Goal: Task Accomplishment & Management: Use online tool/utility

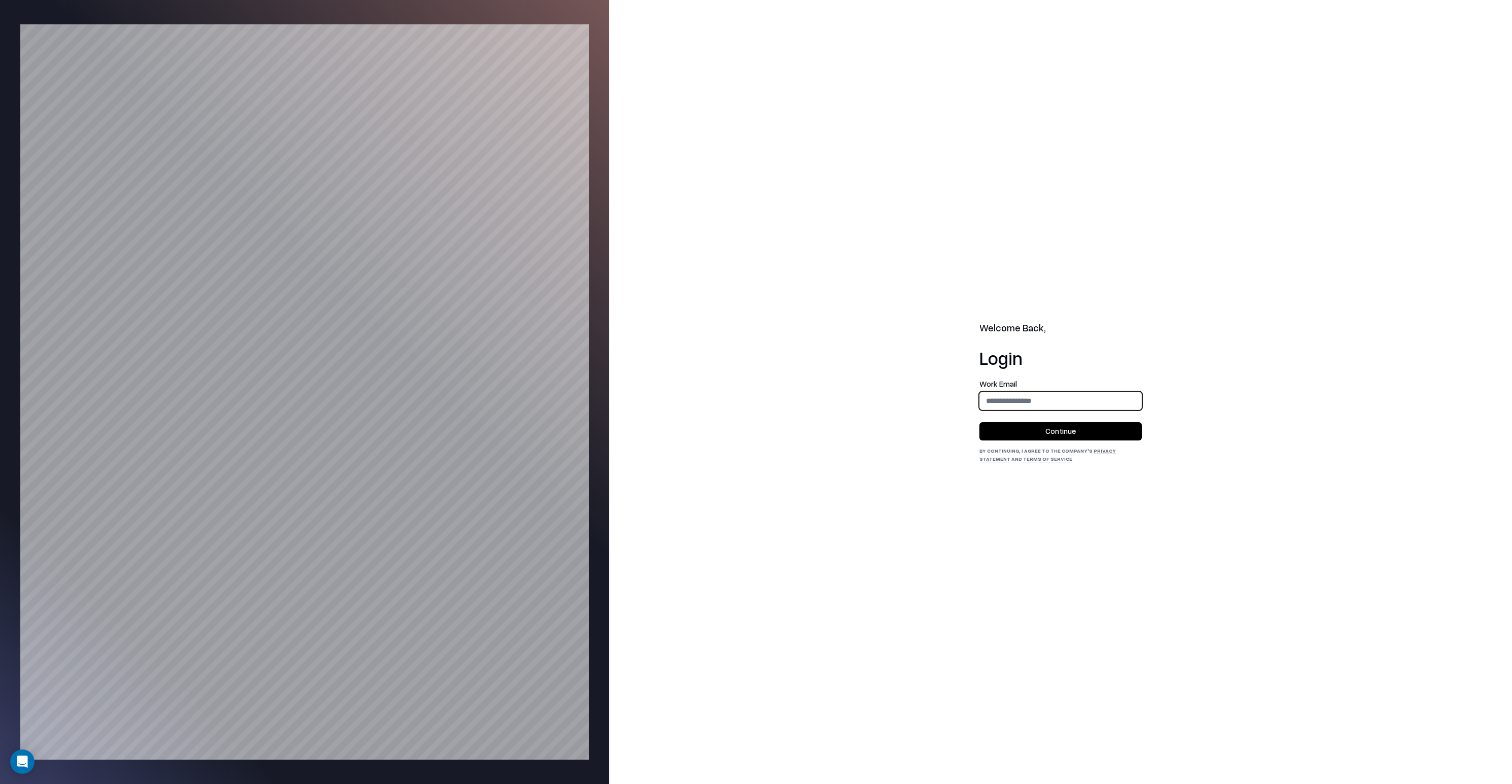
click at [1059, 406] on input "email" at bounding box center [1061, 400] width 161 height 19
type input "**********"
click at [1061, 426] on button "Continue" at bounding box center [1060, 432] width 162 height 19
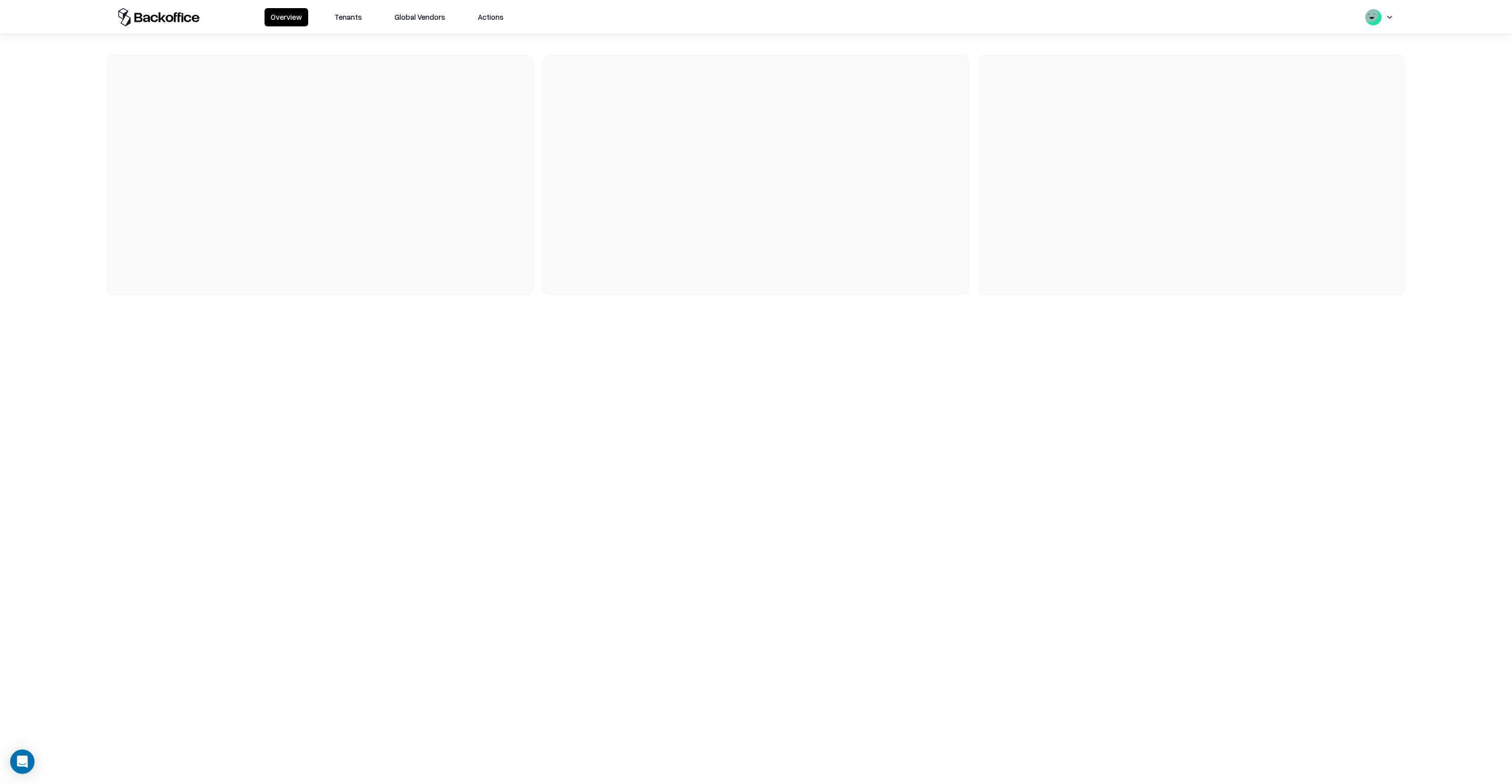
click at [332, 23] on button "Tenants" at bounding box center [348, 18] width 40 height 19
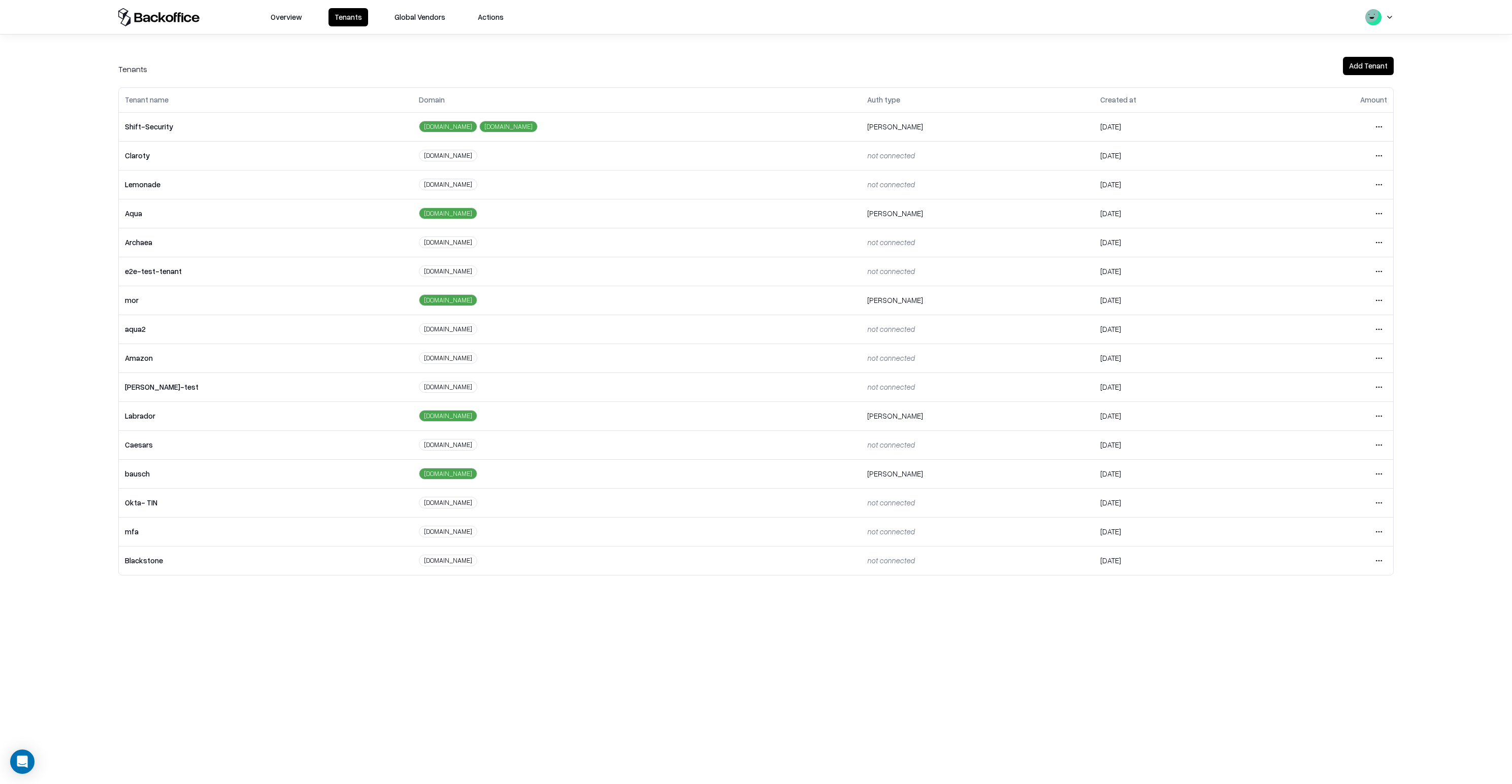
click at [1379, 420] on html "Overview Tenants Global Vendors Actions Tenants Add Tenant Tenant name Domain A…" at bounding box center [756, 392] width 1512 height 784
click at [1310, 503] on div "Login to tenant" at bounding box center [1336, 500] width 109 height 20
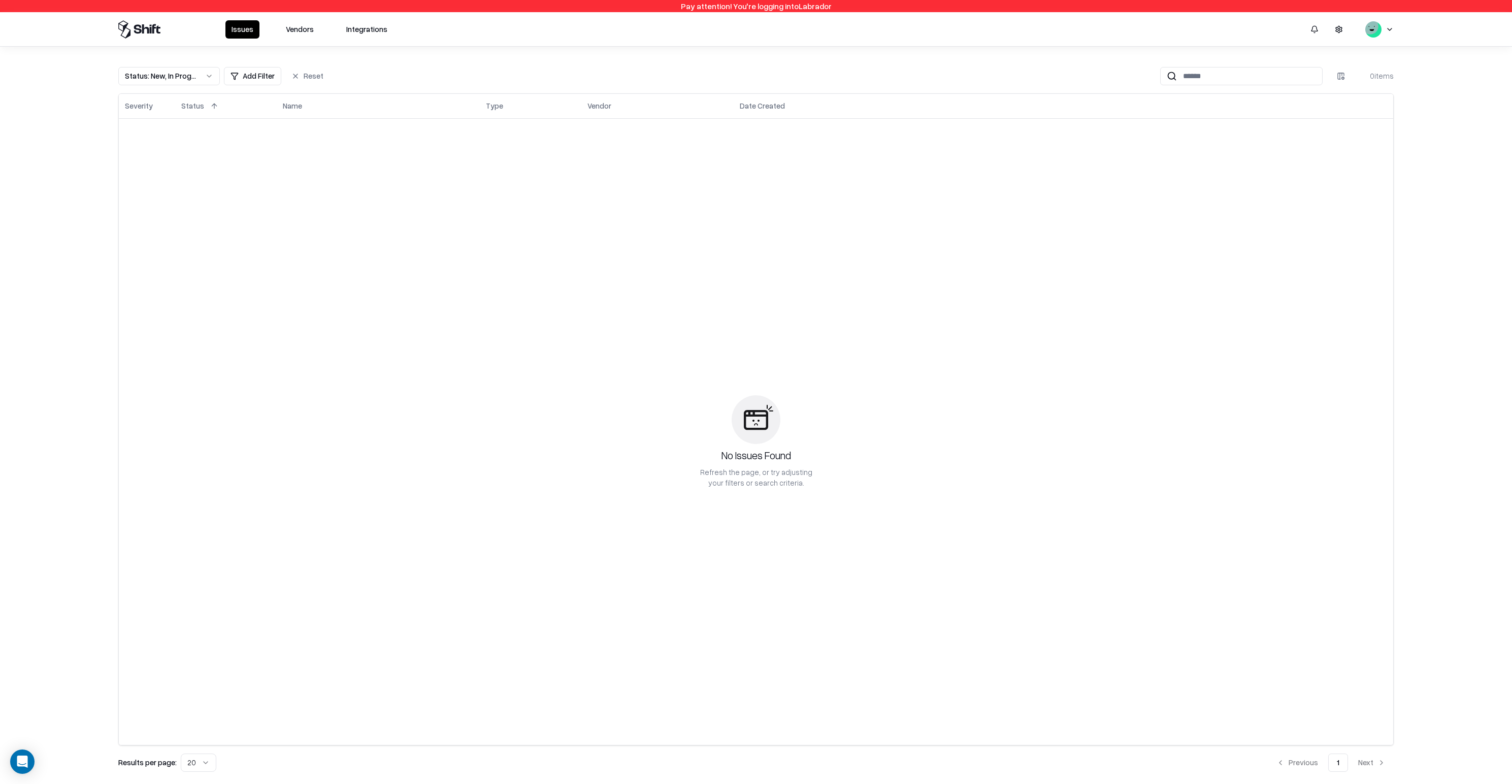
click at [299, 37] on button "Vendors" at bounding box center [299, 30] width 40 height 19
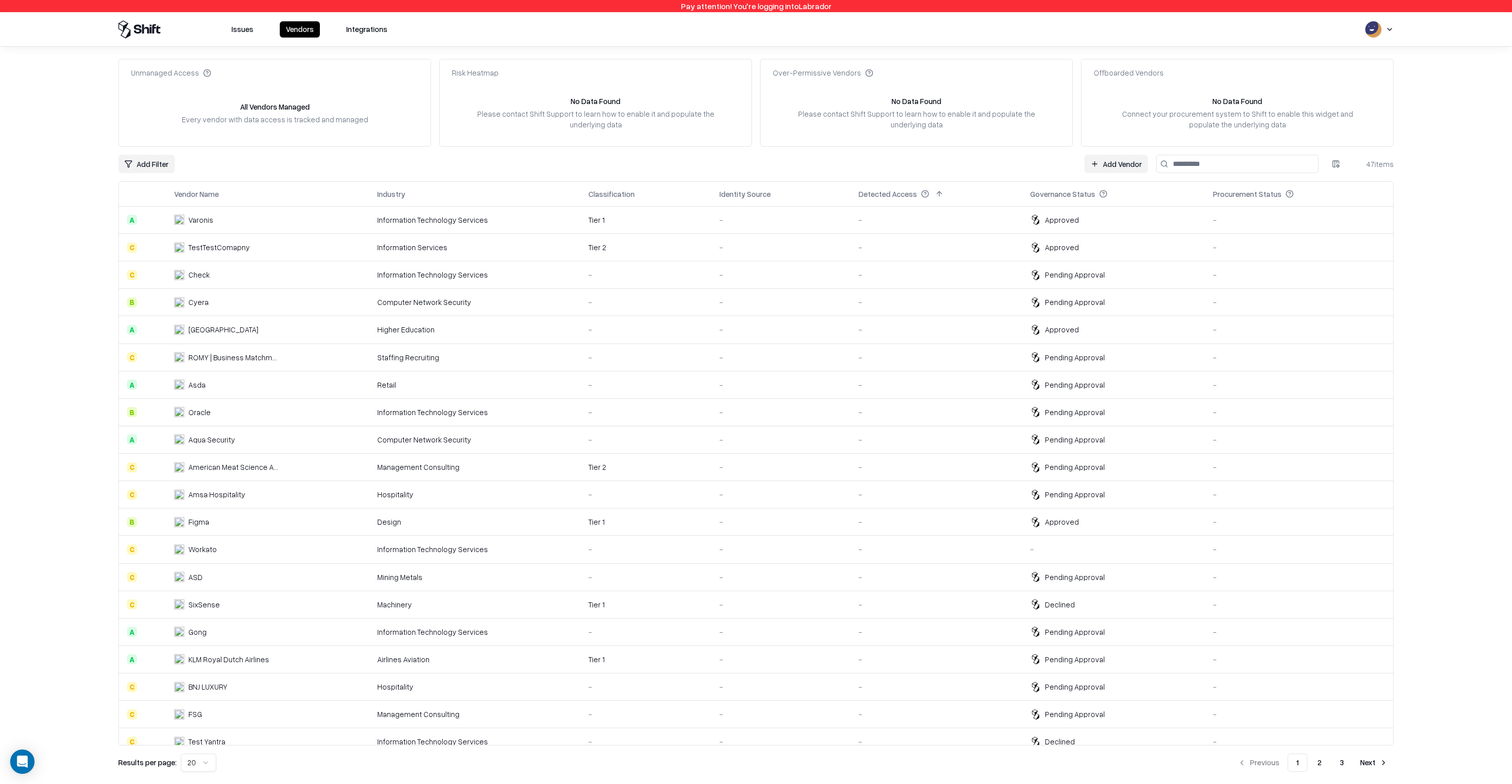
click at [1122, 163] on link "Add Vendor" at bounding box center [1116, 164] width 63 height 19
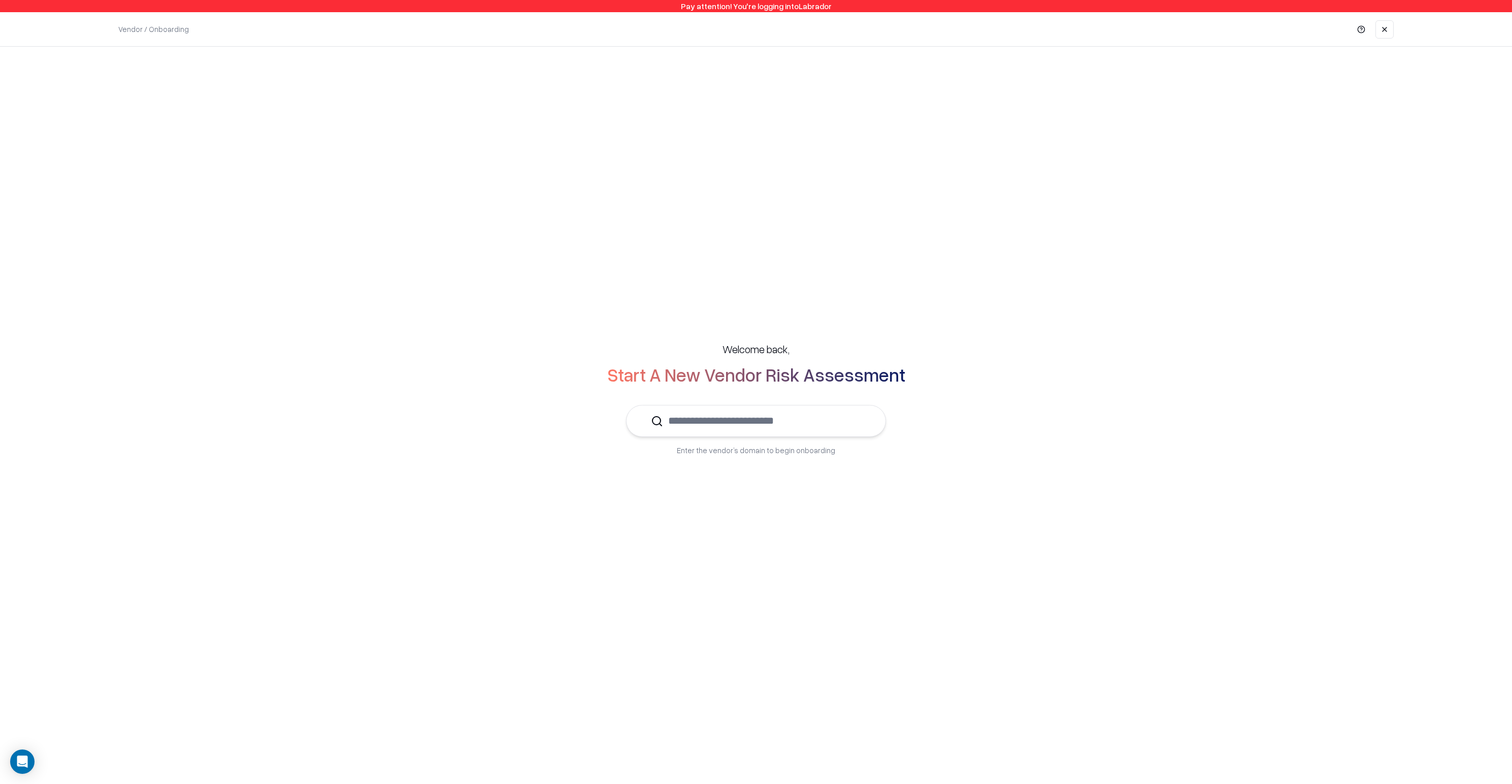
click at [794, 426] on input "text" at bounding box center [762, 420] width 198 height 31
type input "****"
click at [1391, 26] on link at bounding box center [1384, 30] width 19 height 19
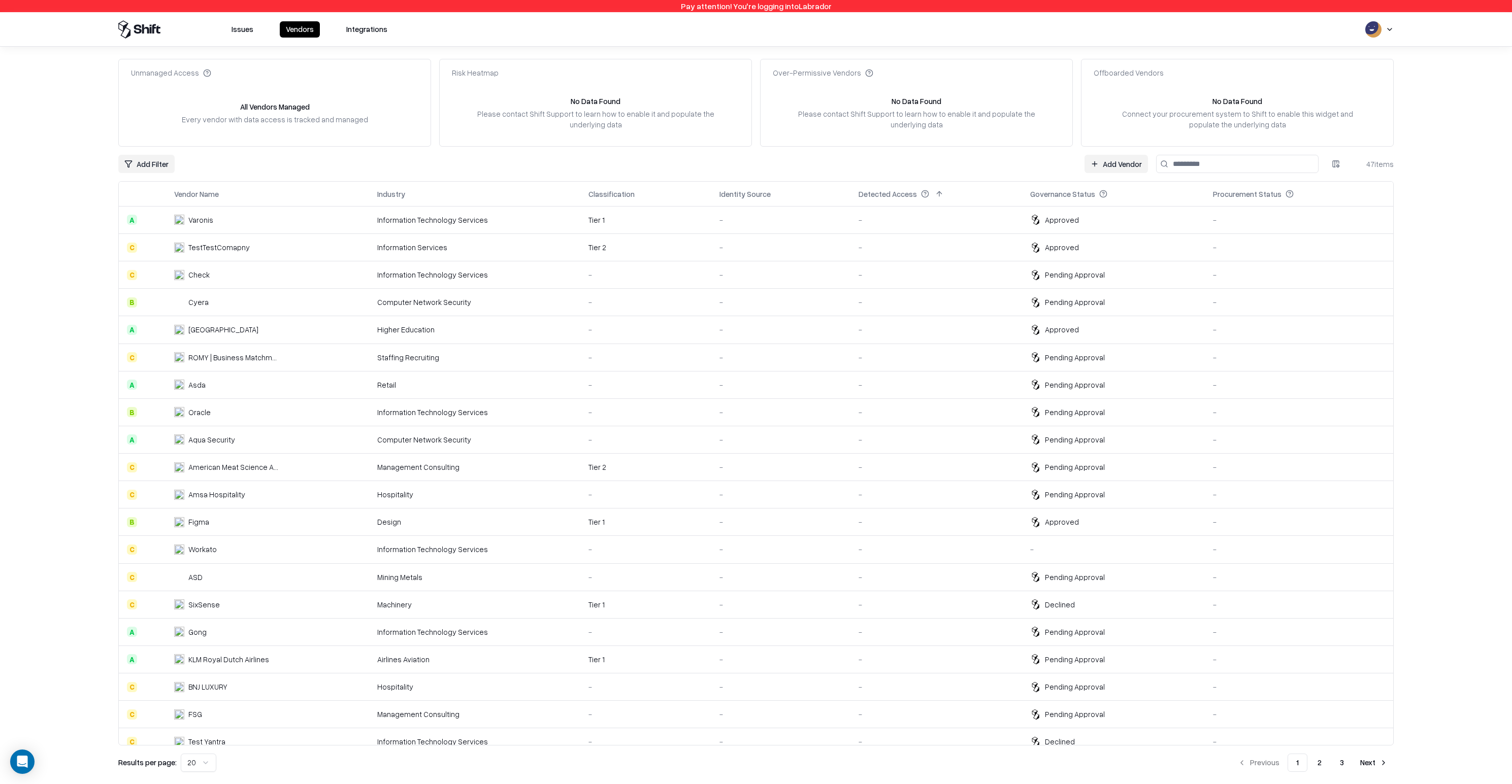
click at [1002, 273] on div "-" at bounding box center [936, 274] width 156 height 10
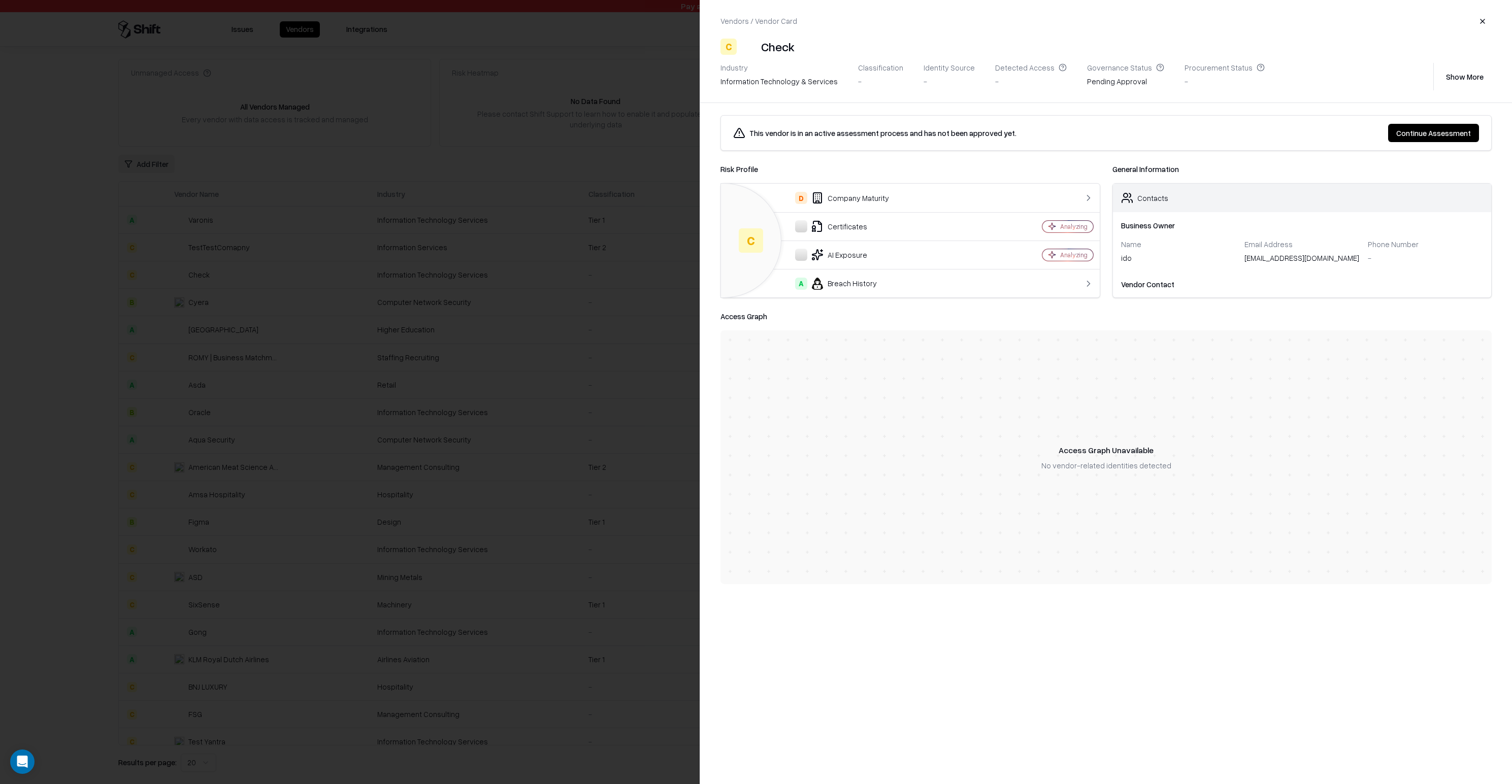
click at [1447, 130] on button "Continue Assessment" at bounding box center [1433, 133] width 91 height 19
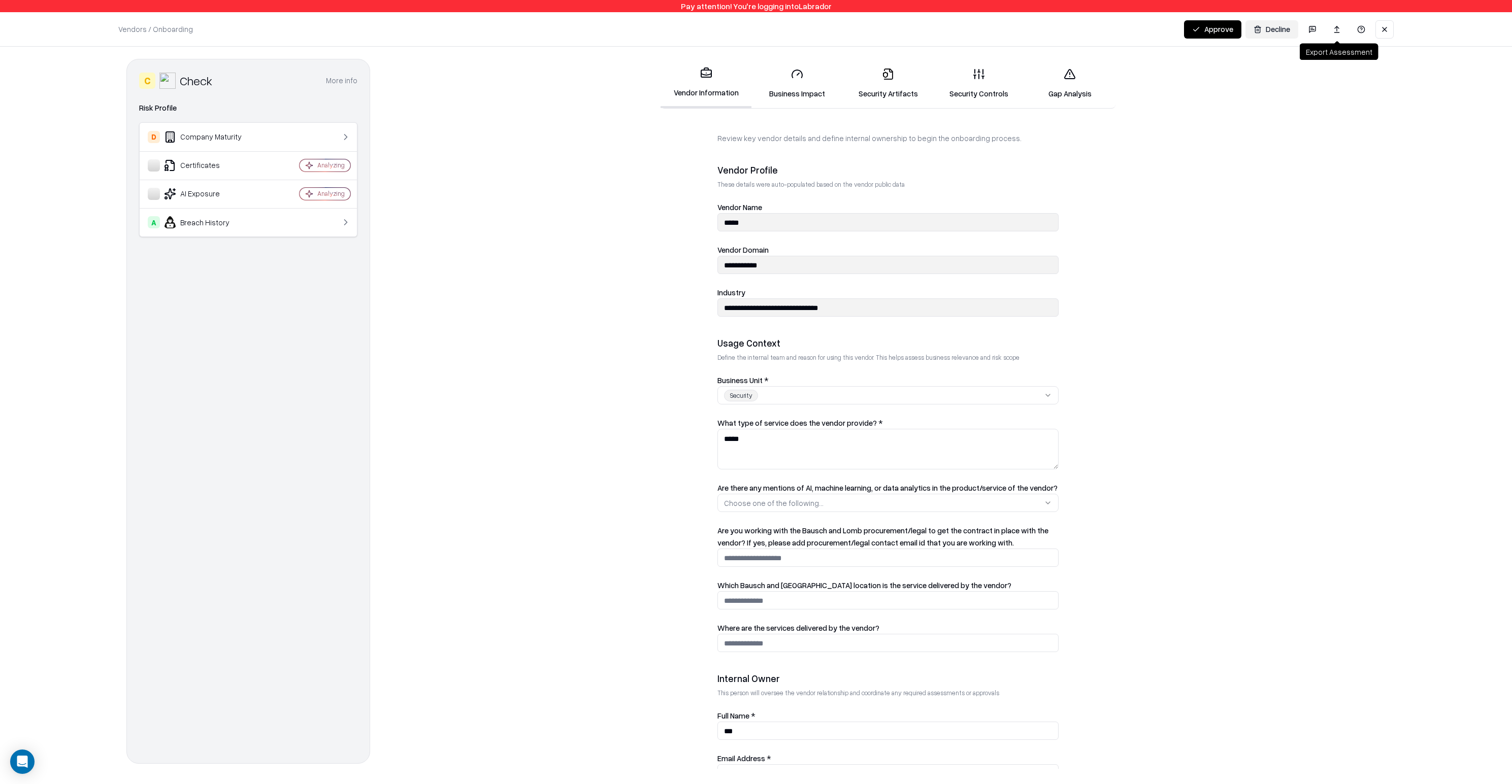
click at [1331, 28] on link at bounding box center [1337, 30] width 20 height 19
